Goal: Task Accomplishment & Management: Manage account settings

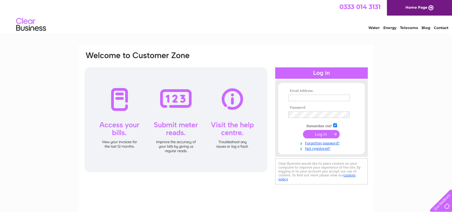
click at [312, 99] on input "text" at bounding box center [320, 97] width 62 height 7
type input "[EMAIL_ADDRESS][DOMAIN_NAME]"
click at [325, 133] on input "submit" at bounding box center [321, 134] width 37 height 8
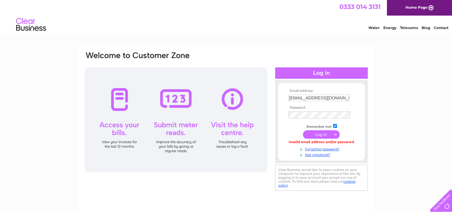
click at [322, 134] on input "submit" at bounding box center [321, 134] width 37 height 8
click at [323, 132] on input "submit" at bounding box center [321, 134] width 37 height 8
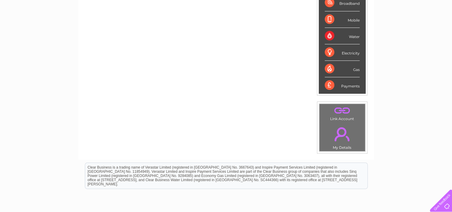
scroll to position [120, 0]
click at [343, 138] on link "." at bounding box center [342, 133] width 43 height 21
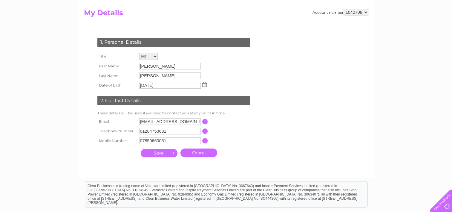
scroll to position [30, 0]
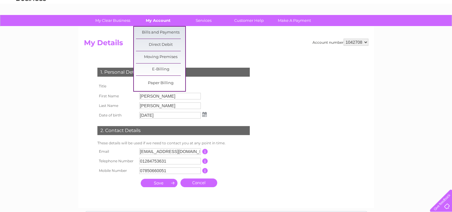
click at [161, 21] on link "My Account" at bounding box center [158, 20] width 49 height 11
click at [163, 29] on link "Bills and Payments" at bounding box center [160, 33] width 49 height 12
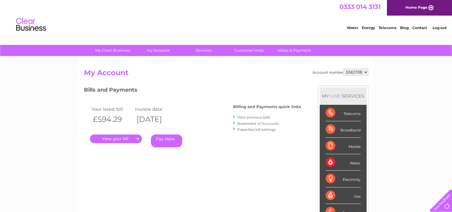
click at [135, 135] on link "." at bounding box center [116, 138] width 52 height 9
